Goal: Task Accomplishment & Management: Use online tool/utility

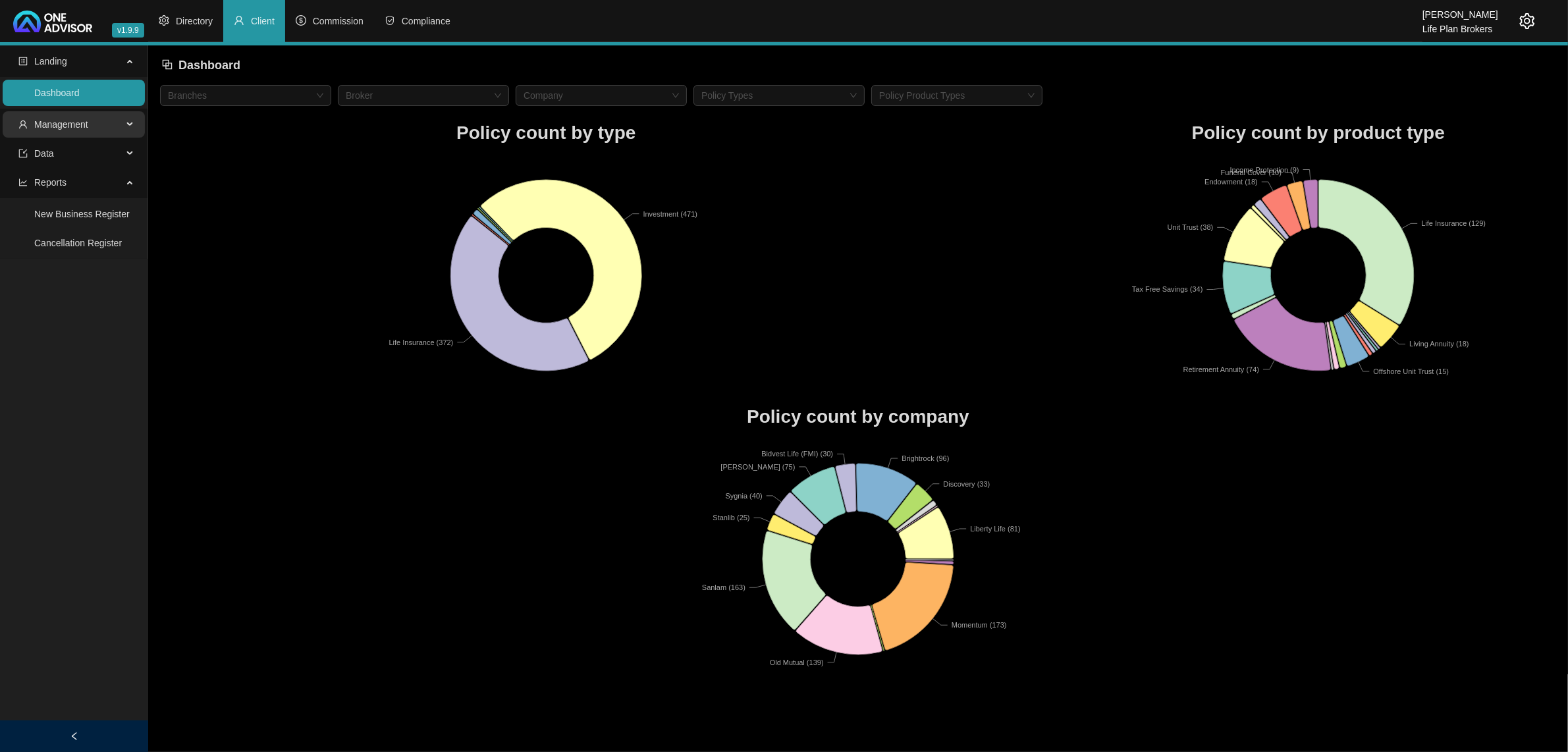
click at [103, 127] on span "Management" at bounding box center [71, 124] width 104 height 26
click at [336, 37] on li "Commission" at bounding box center [330, 21] width 89 height 42
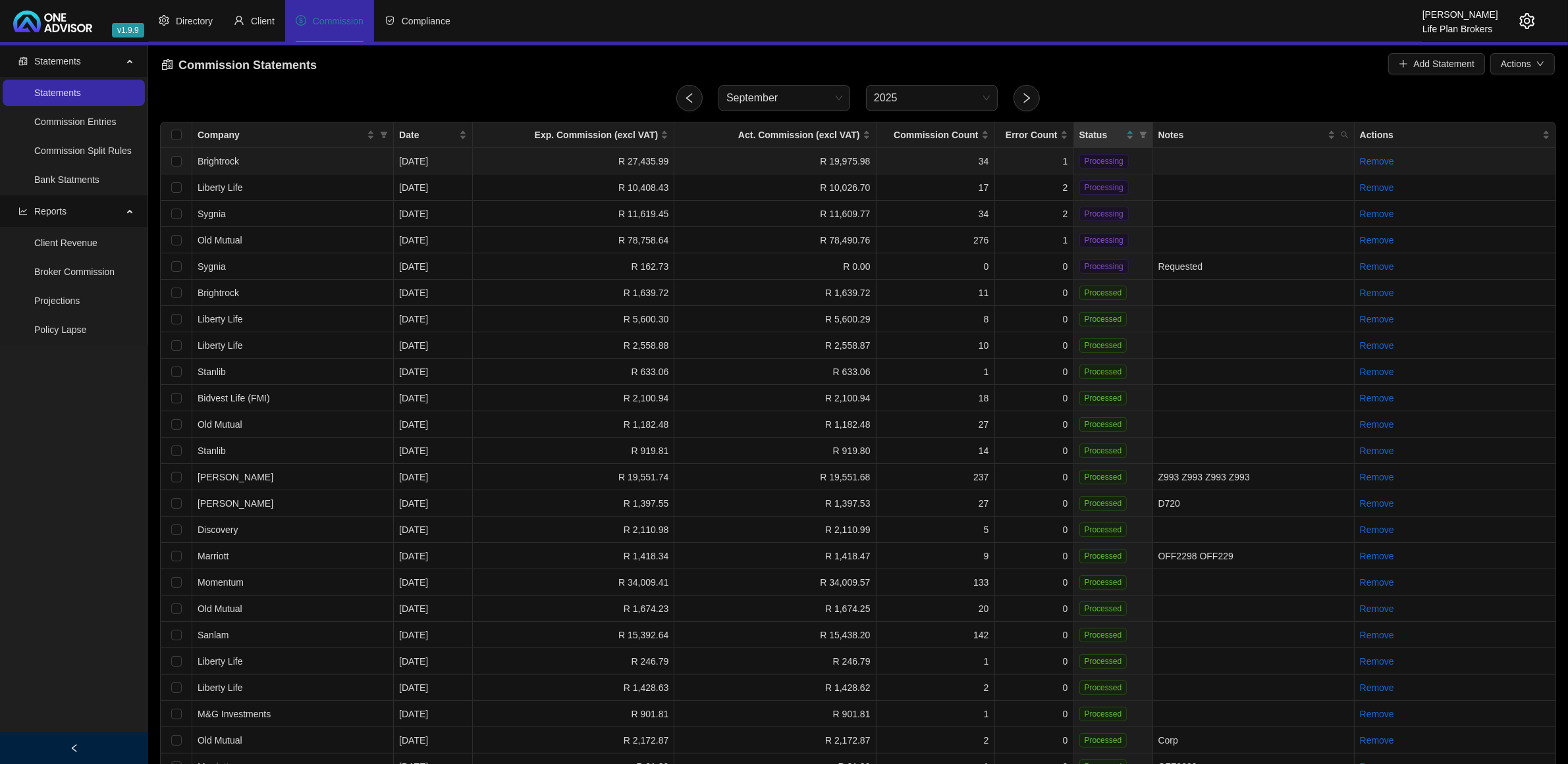
click at [1033, 163] on td "1" at bounding box center [1034, 161] width 79 height 26
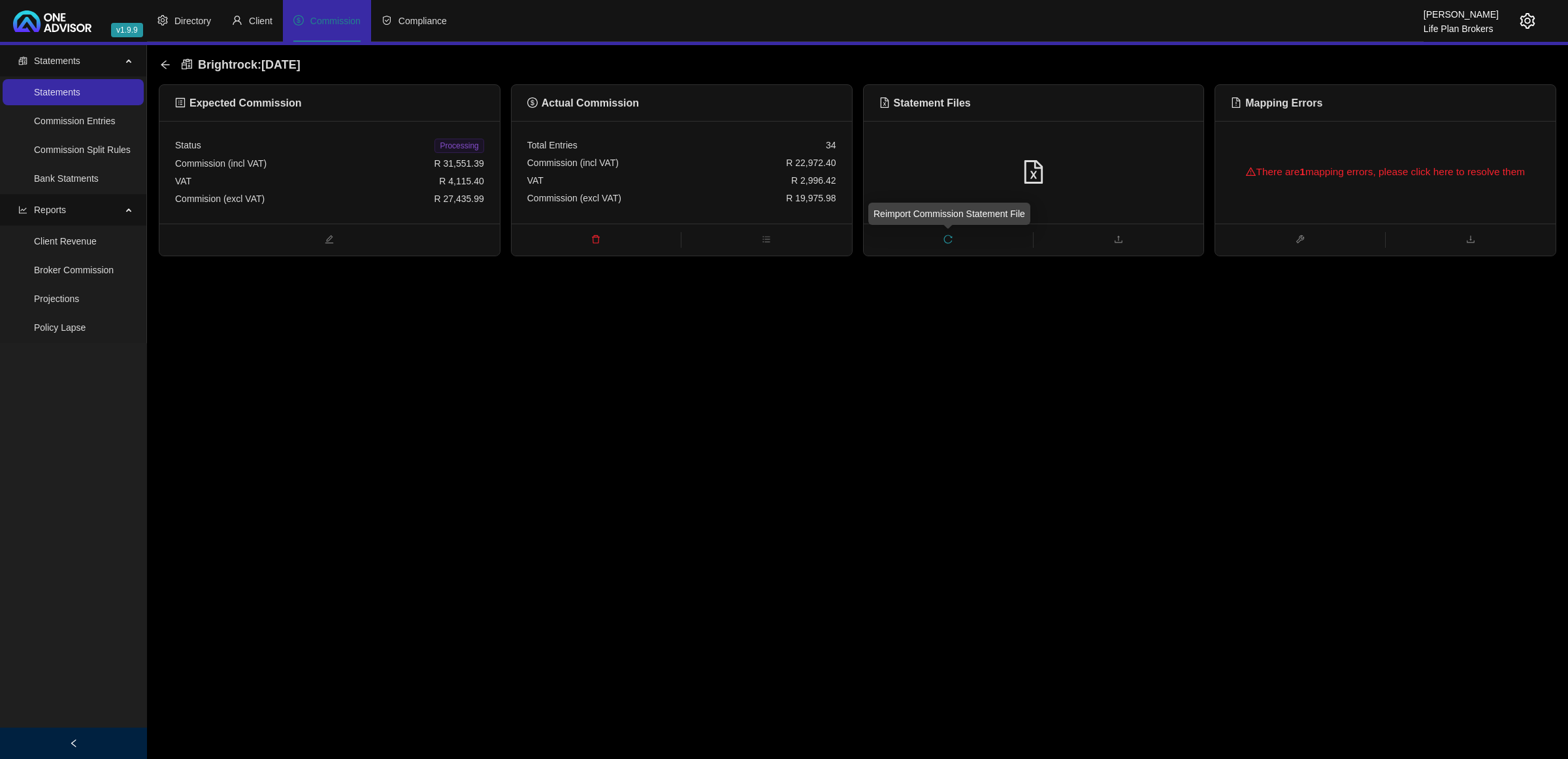
click at [947, 234] on span "reload" at bounding box center [948, 241] width 169 height 14
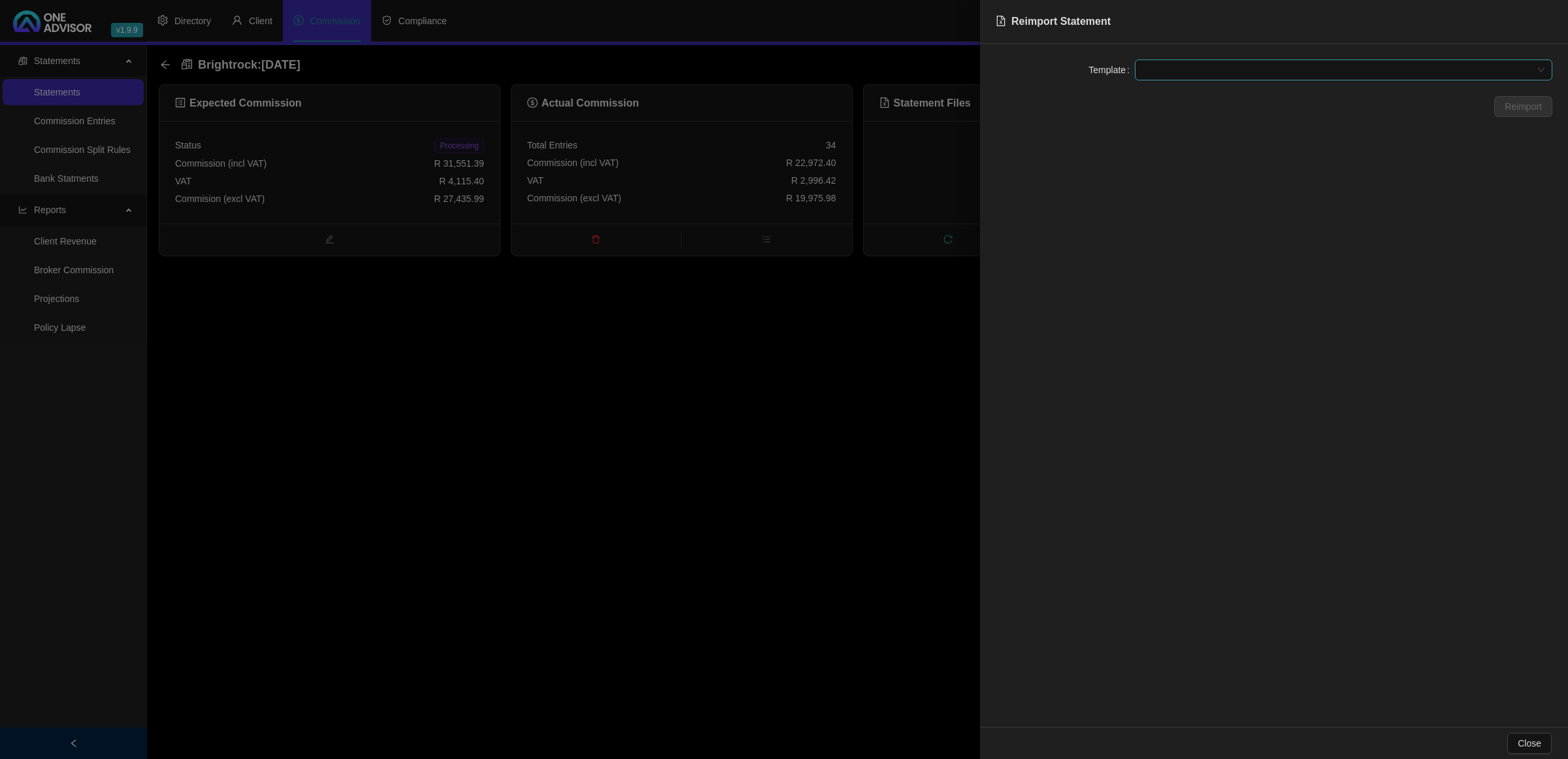
click at [1225, 61] on div at bounding box center [1344, 69] width 418 height 21
click at [1232, 106] on div "BrightRock FSP transaction list" at bounding box center [1344, 96] width 412 height 21
click at [1525, 118] on div "Template BrightRock FSP transaction list BrightRock FSP transaction list Reimpo…" at bounding box center [1274, 386] width 588 height 684
click at [1525, 107] on span "Reimport" at bounding box center [1523, 107] width 37 height 14
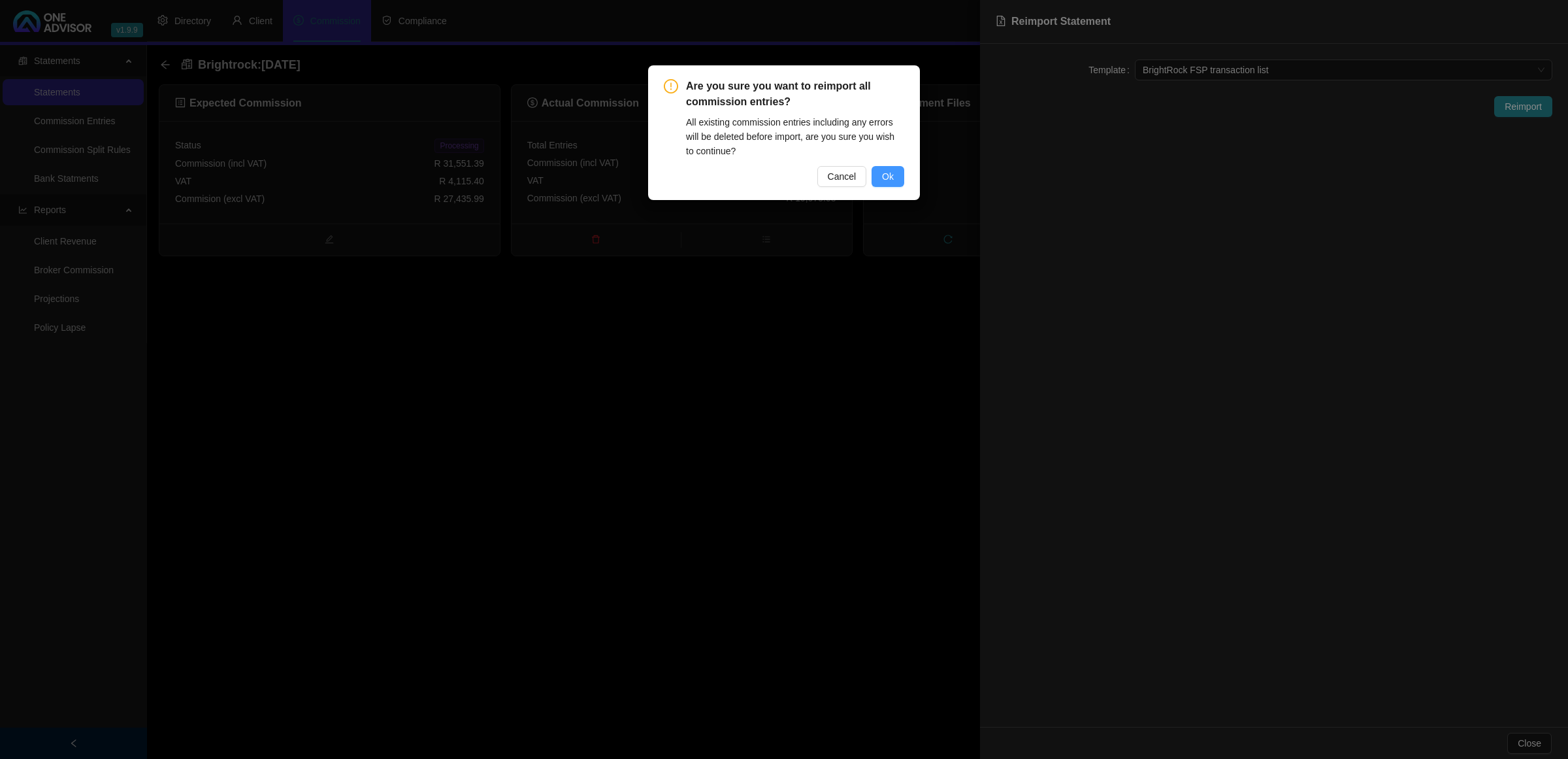
click at [896, 175] on button "Ok" at bounding box center [888, 176] width 33 height 21
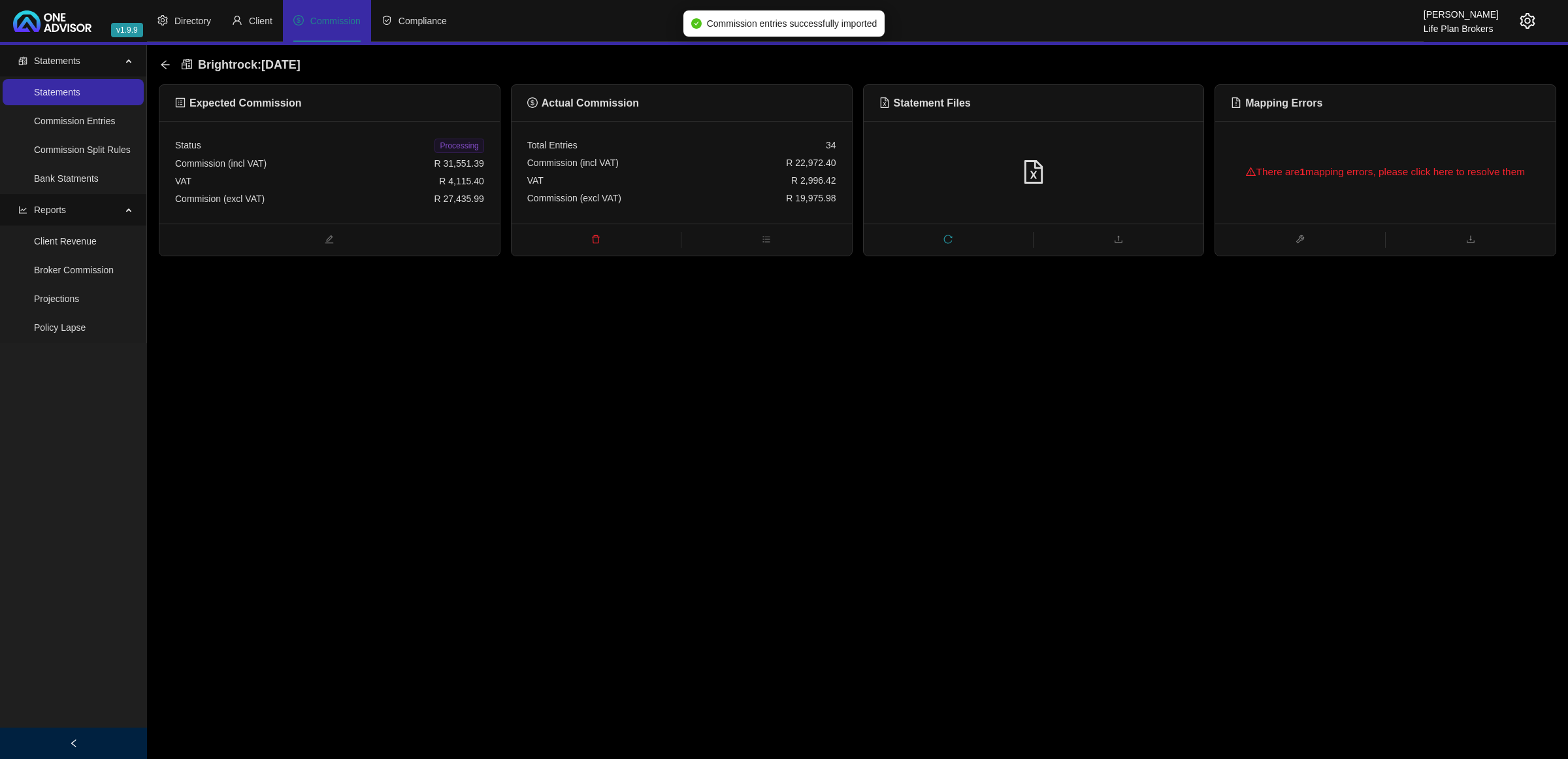
click at [730, 319] on main "Statements Statements Commission Entries Commission Split Rules Bank Statments …" at bounding box center [784, 402] width 1568 height 714
click at [1337, 121] on div "There are 1 mapping errors, please click here to resolve them" at bounding box center [1385, 172] width 340 height 103
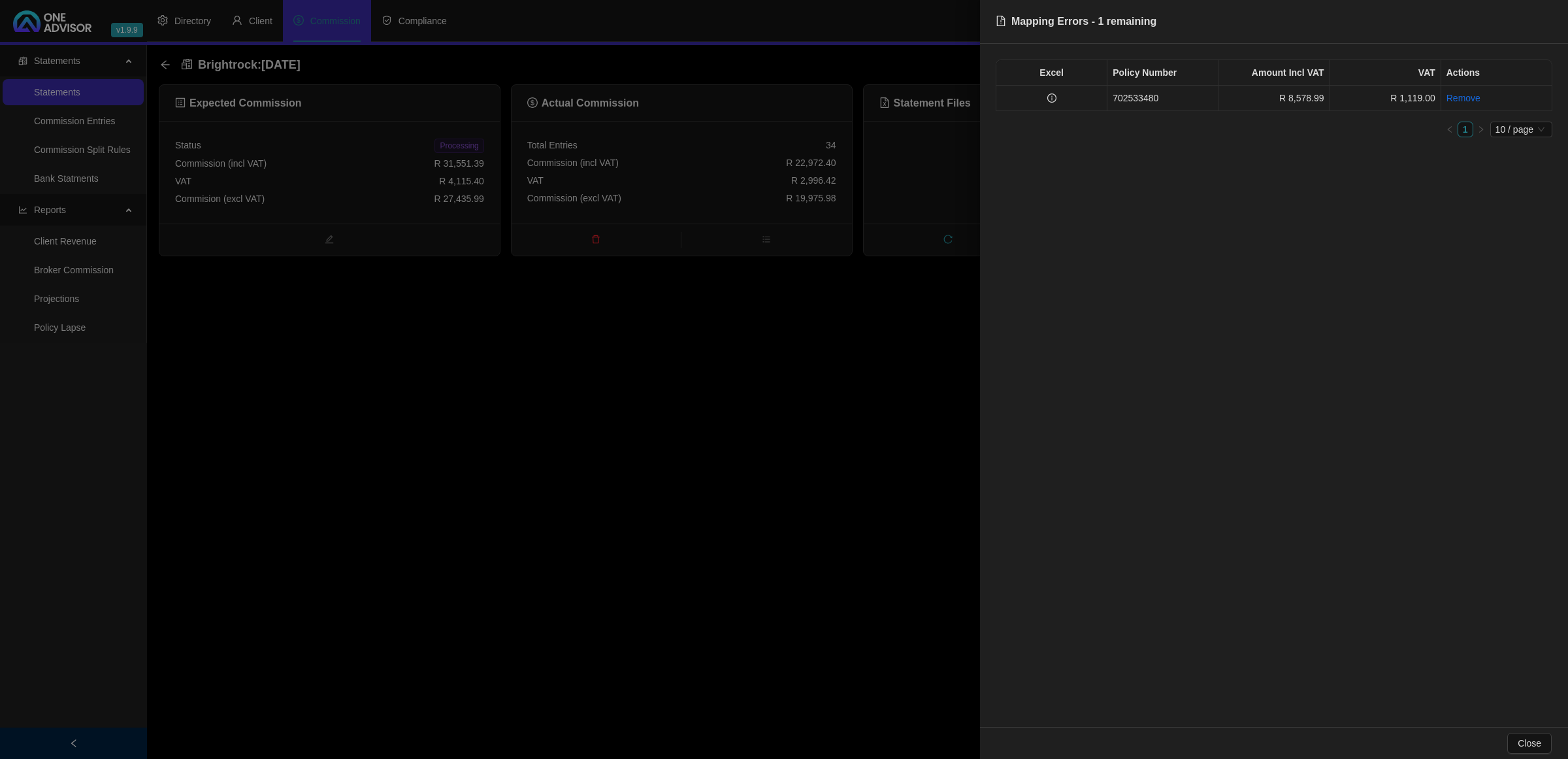
click at [1121, 93] on td "702533480" at bounding box center [1163, 98] width 111 height 25
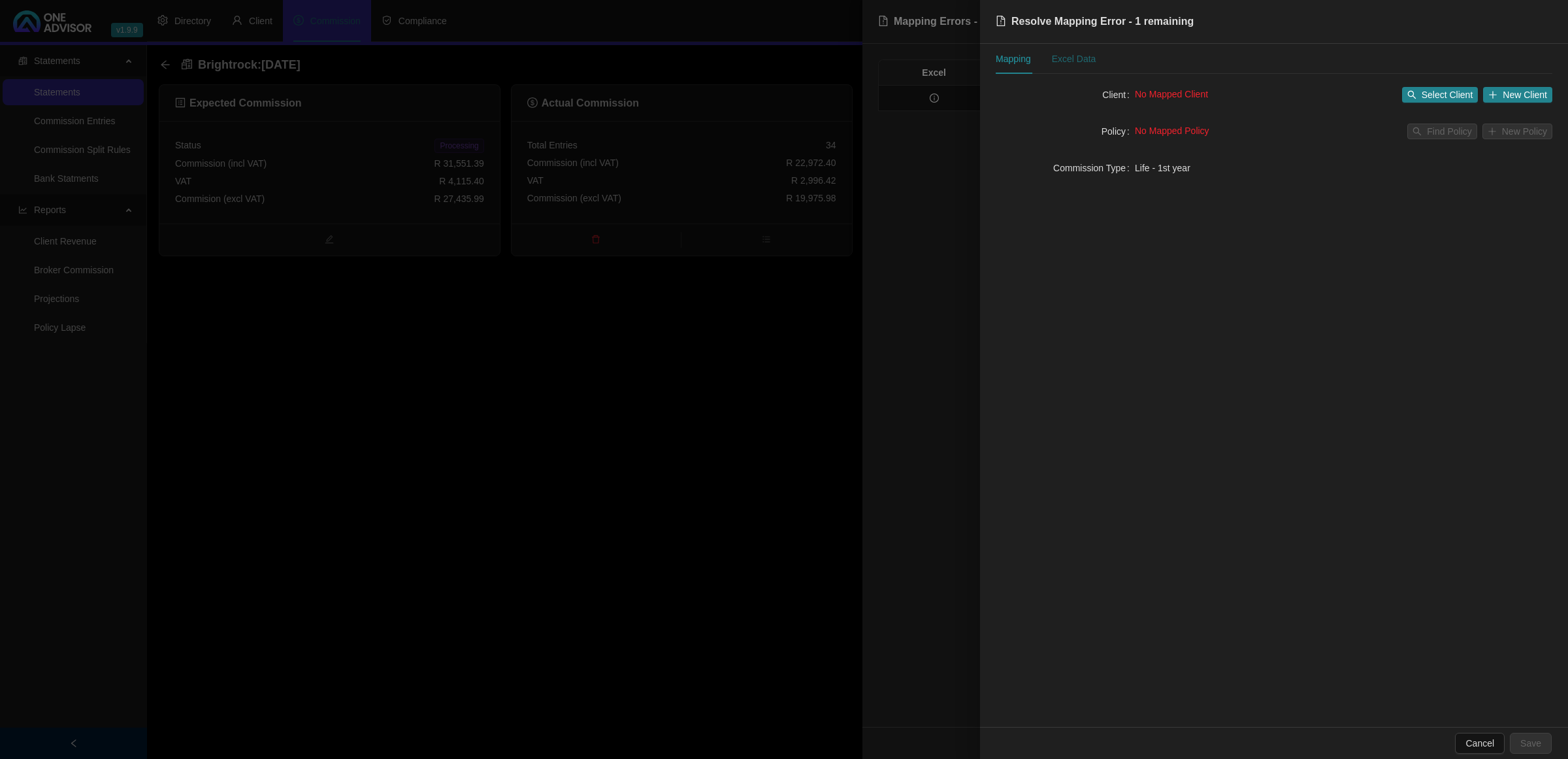
drag, startPoint x: 1075, startPoint y: 58, endPoint x: 1058, endPoint y: 63, distance: 17.7
click at [1073, 58] on div "Excel Data" at bounding box center [1074, 59] width 44 height 14
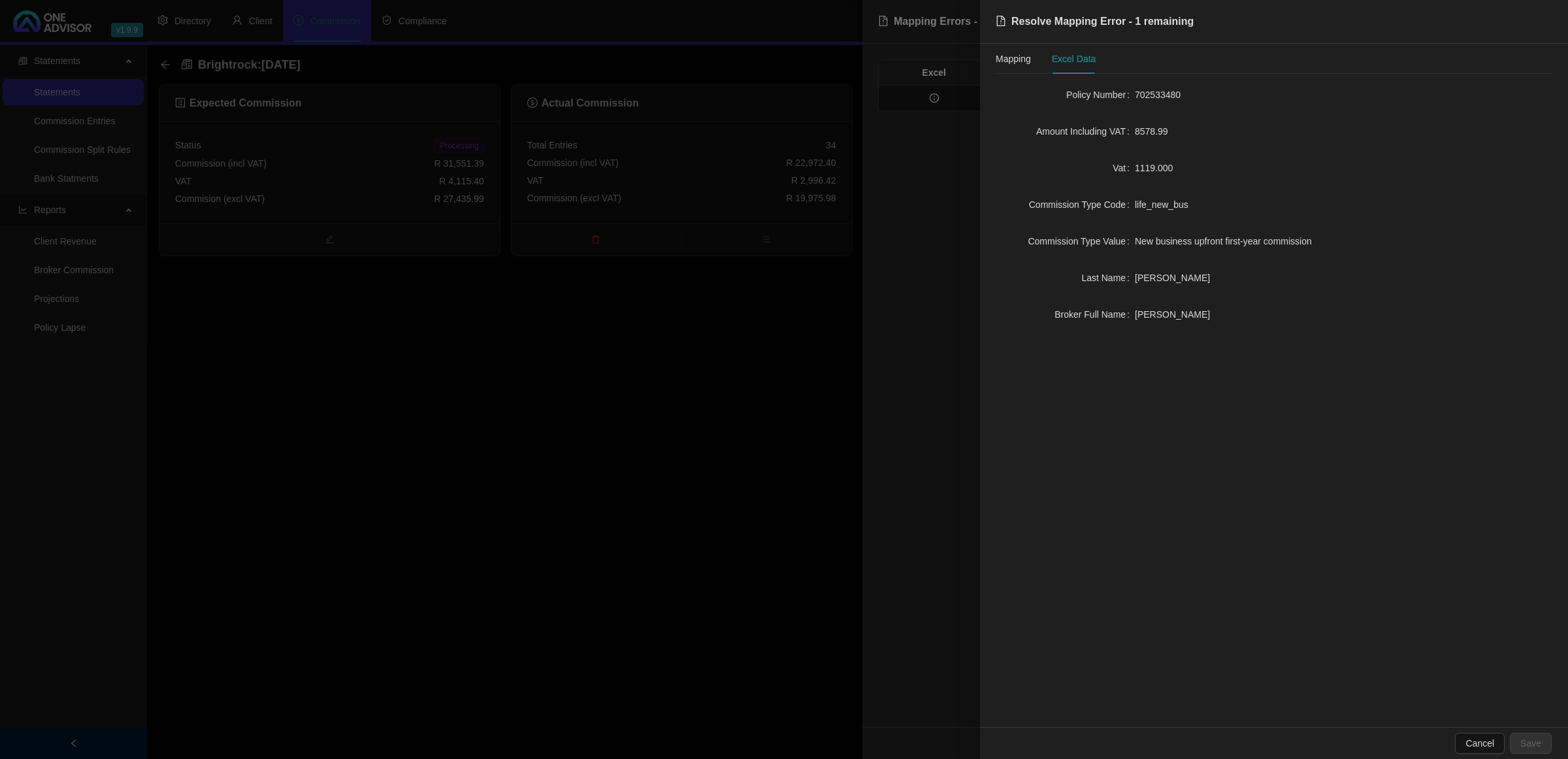
click at [446, 746] on div at bounding box center [784, 379] width 1568 height 759
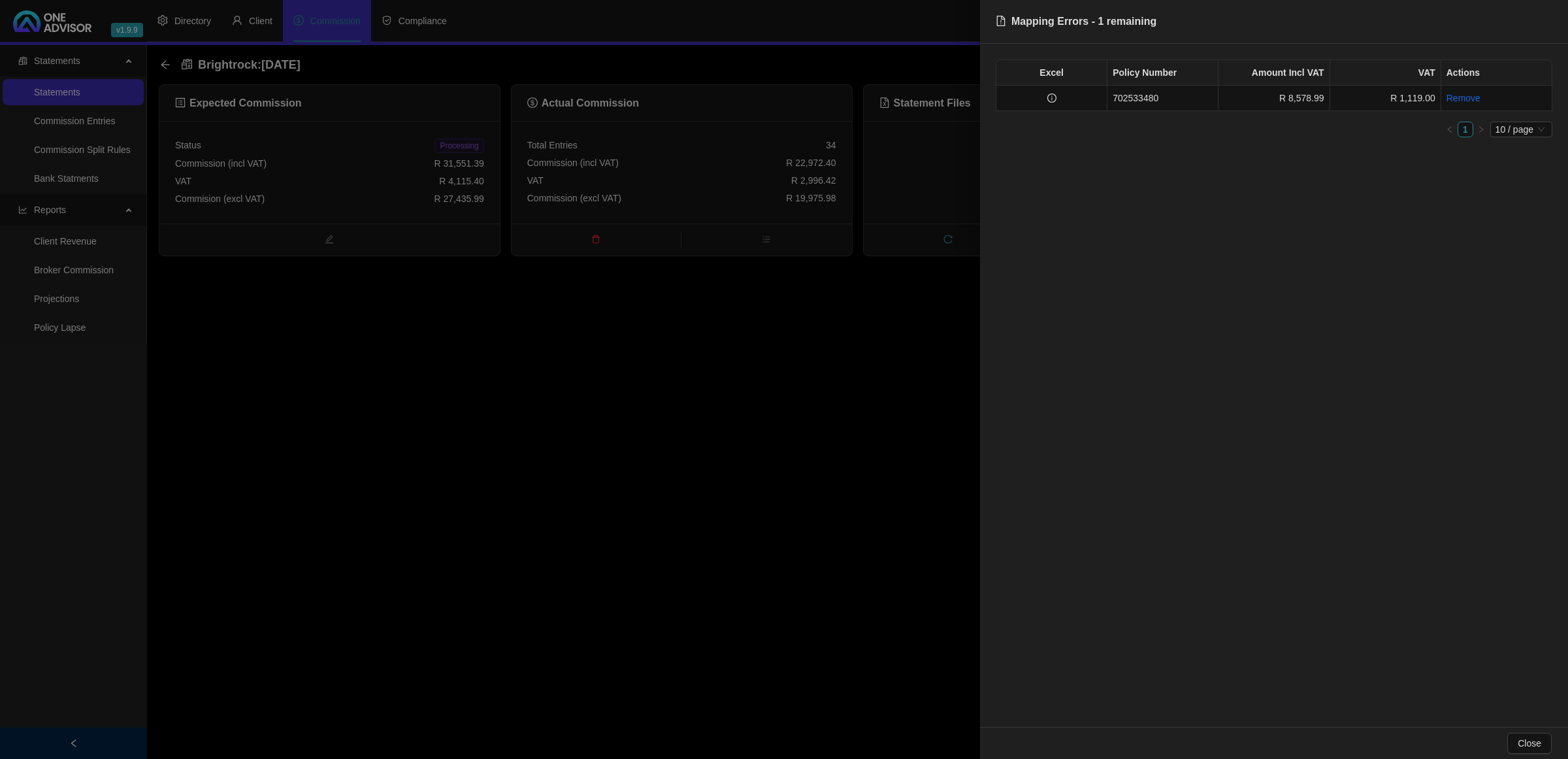
click at [544, 400] on div at bounding box center [784, 379] width 1568 height 759
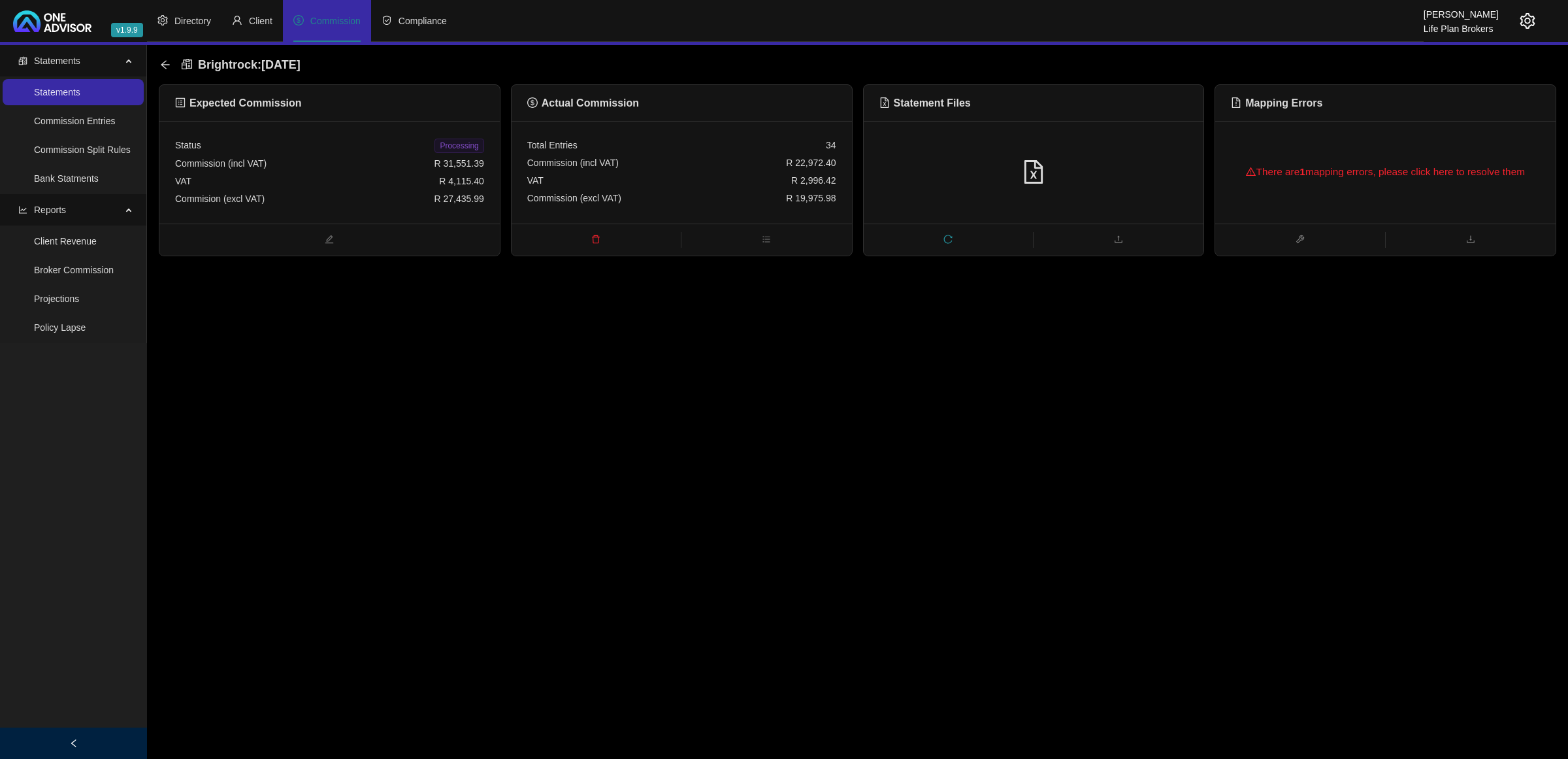
click at [507, 339] on main "Statements Statements Commission Entries Commission Split Rules Bank Statments …" at bounding box center [784, 402] width 1568 height 714
click at [165, 63] on icon "arrow-left" at bounding box center [165, 65] width 11 height 11
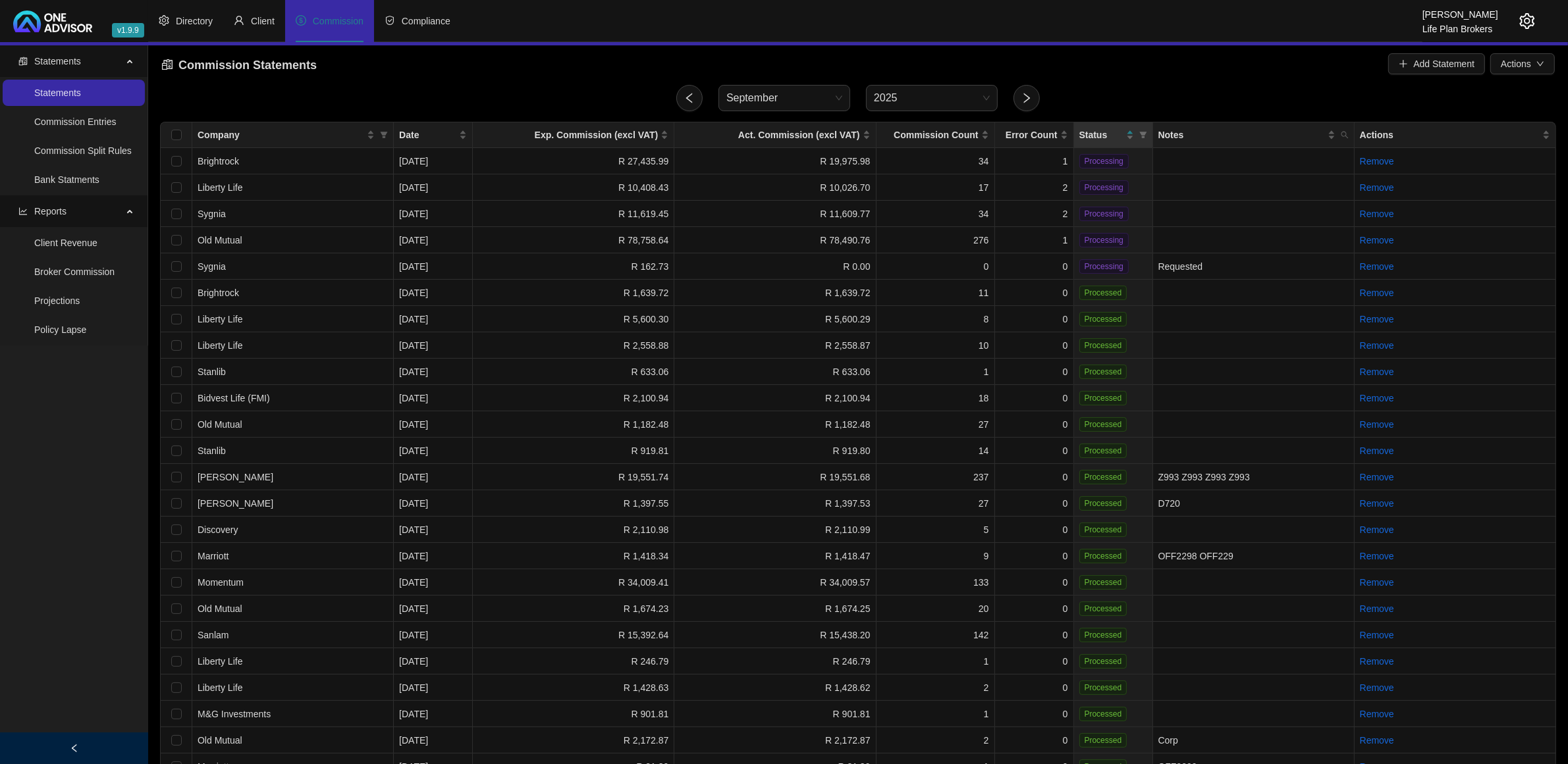
click at [1531, 20] on icon "setting" at bounding box center [1527, 21] width 16 height 16
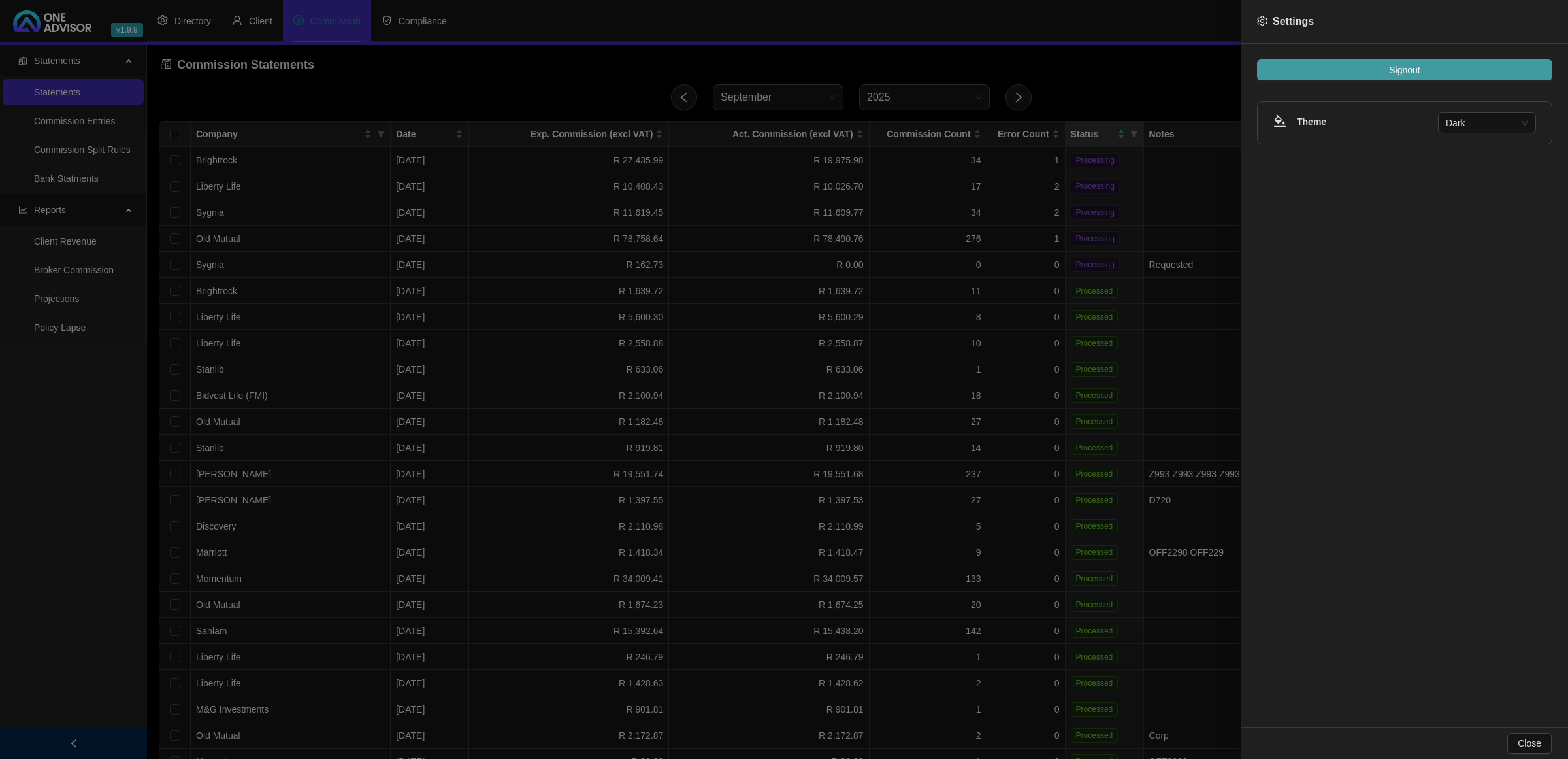
click at [1438, 70] on button "Signout" at bounding box center [1405, 69] width 295 height 21
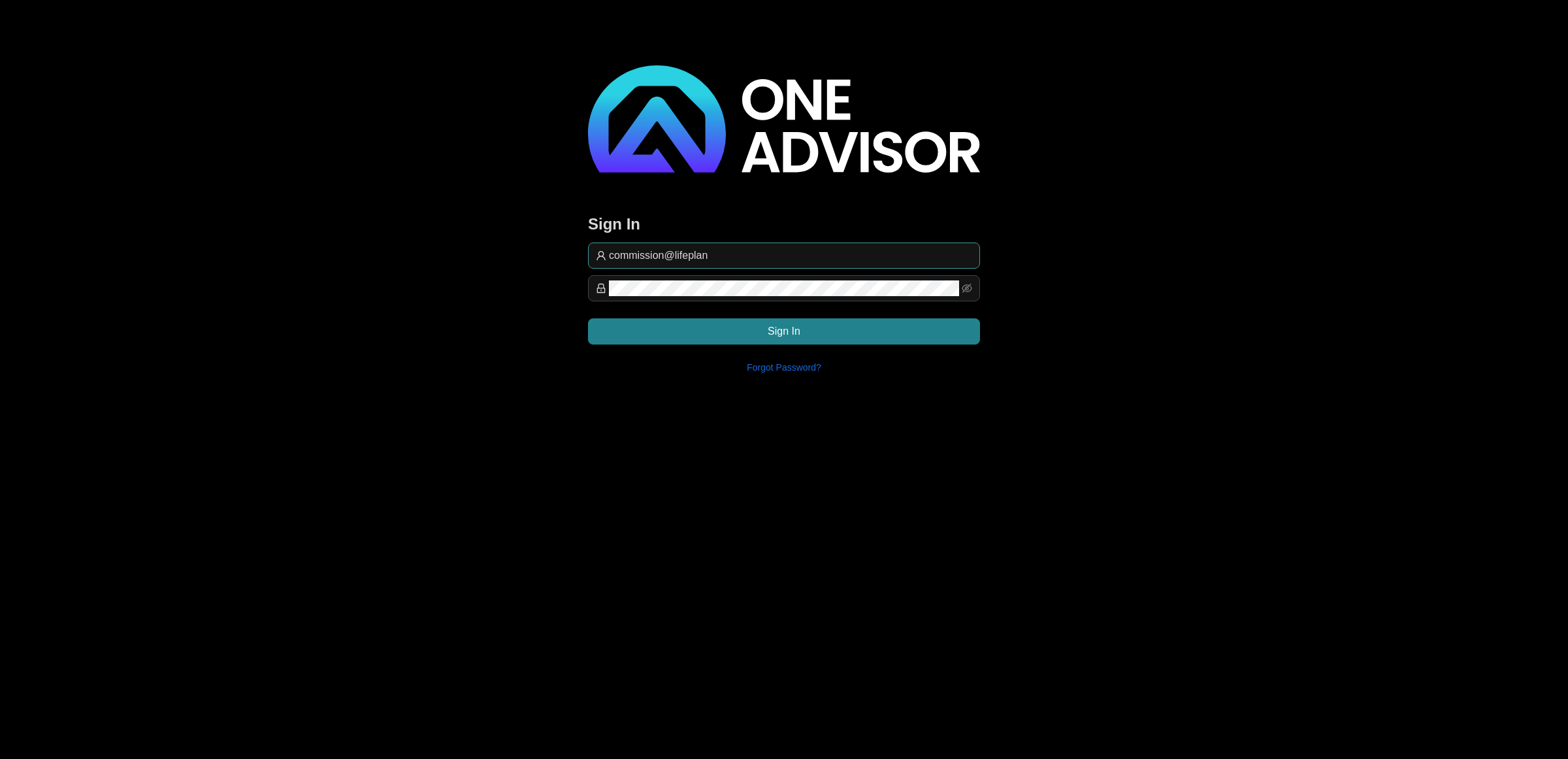
click at [796, 253] on input "commission@lifeplan" at bounding box center [790, 256] width 364 height 16
type input "[EMAIL_ADDRESS][DOMAIN_NAME]"
click at [796, 331] on span "Sign In" at bounding box center [784, 331] width 33 height 16
